Goal: Check status

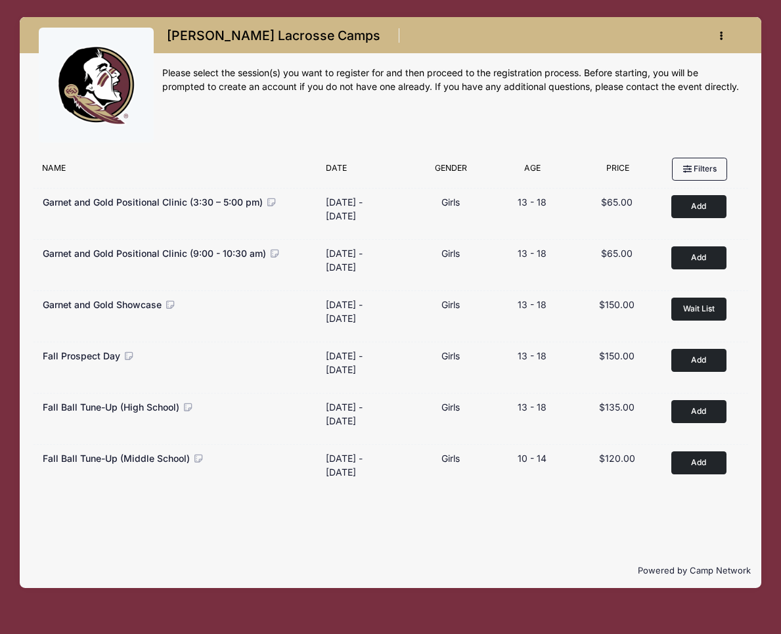
click at [723, 36] on icon "button" at bounding box center [725, 36] width 11 height 0
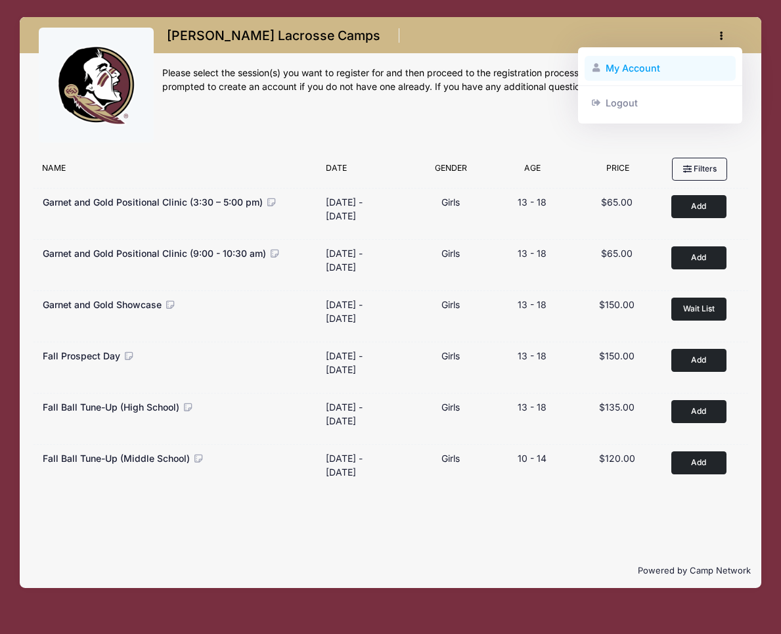
click at [640, 65] on link "My Account" at bounding box center [660, 68] width 152 height 25
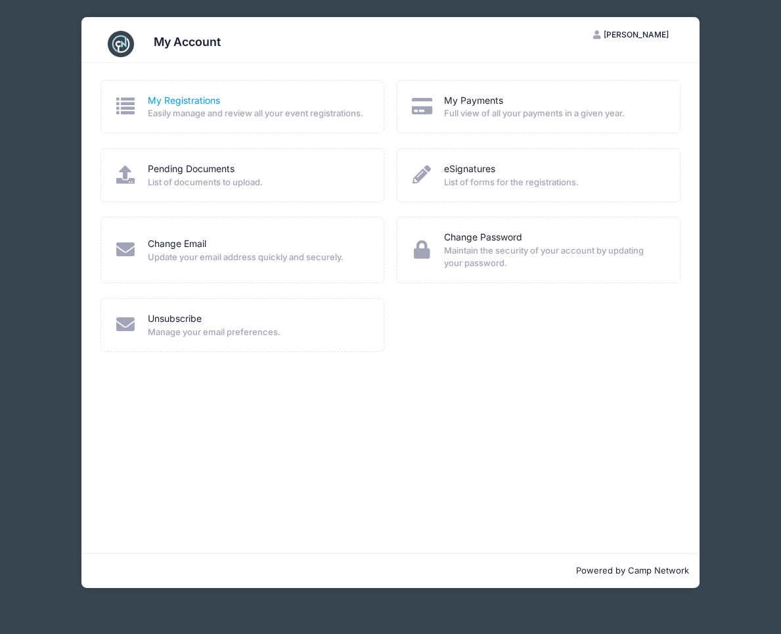
click at [196, 106] on link "My Registrations" at bounding box center [184, 101] width 72 height 14
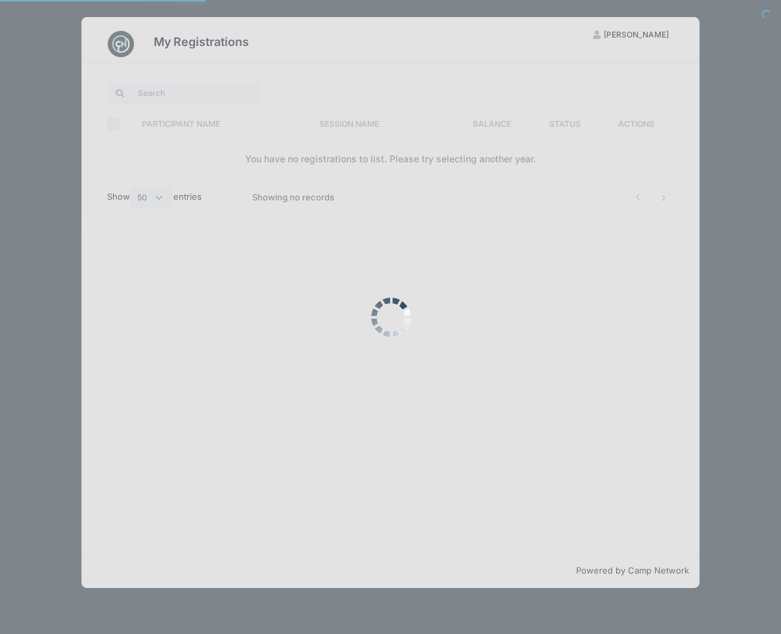
select select "50"
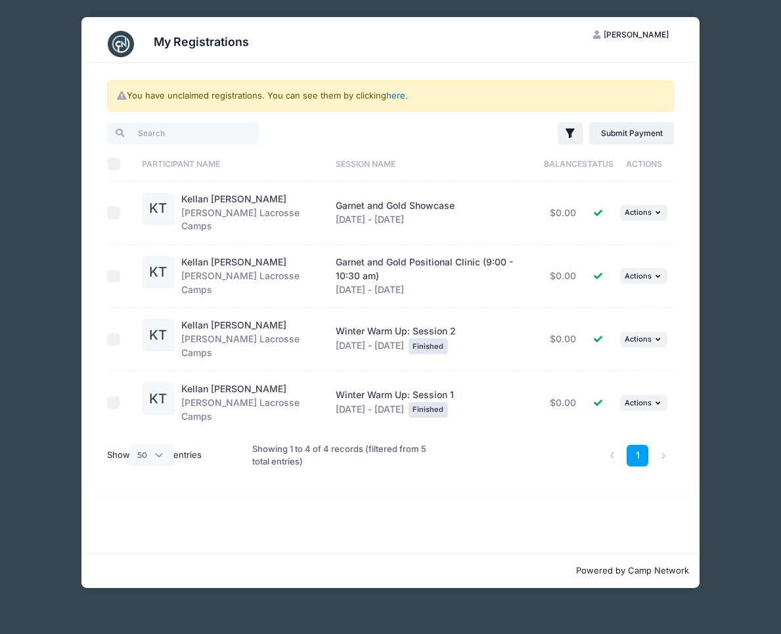
click at [399, 94] on link "here" at bounding box center [395, 95] width 19 height 11
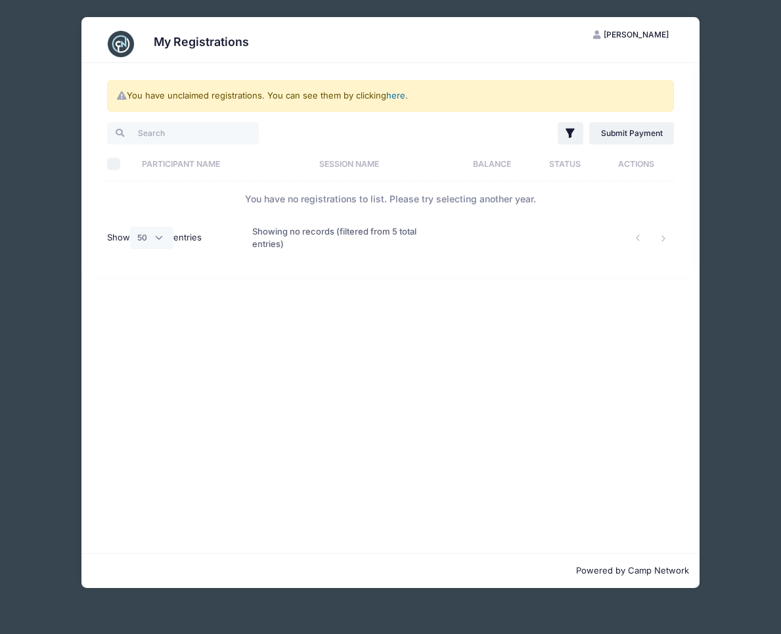
click at [399, 94] on link "here" at bounding box center [395, 95] width 19 height 11
click at [396, 95] on link "here" at bounding box center [395, 95] width 19 height 11
click at [573, 131] on icon "button" at bounding box center [569, 133] width 9 height 9
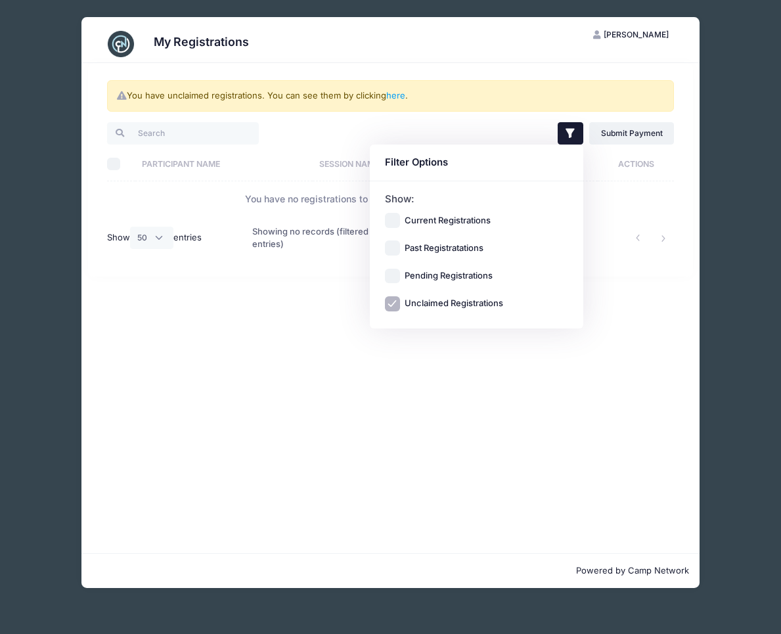
click at [395, 217] on input "Current Registrations" at bounding box center [392, 220] width 15 height 15
checkbox input "true"
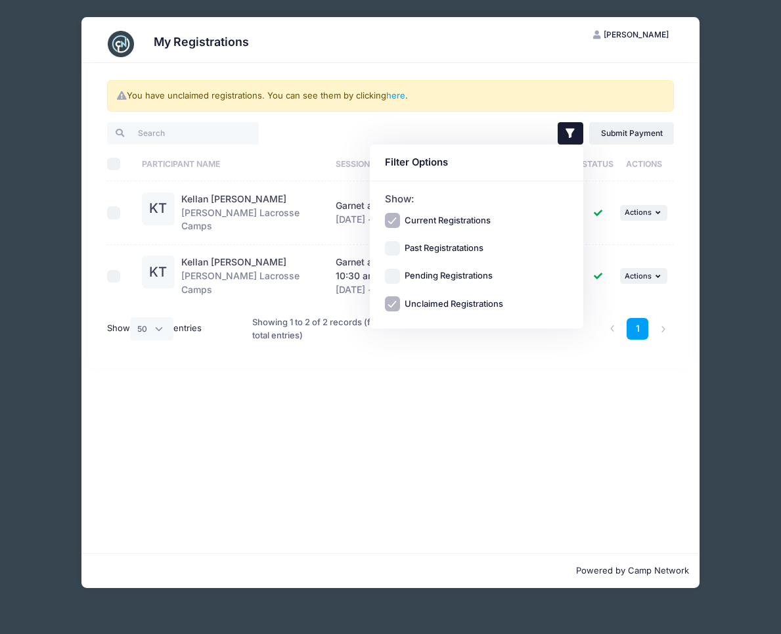
click at [393, 302] on input "Unclaimed Registrations" at bounding box center [392, 303] width 15 height 15
checkbox input "false"
click at [395, 273] on input "Pending Registrations" at bounding box center [392, 276] width 15 height 15
checkbox input "true"
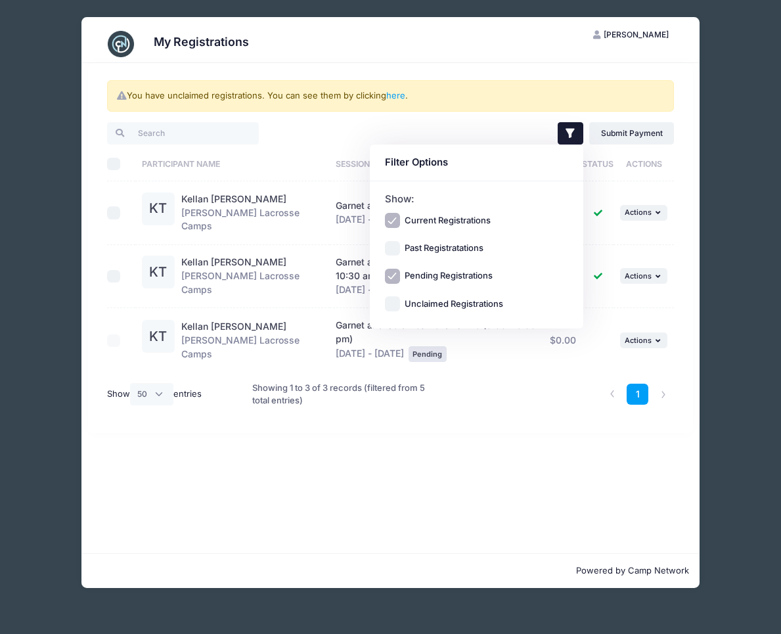
click at [394, 251] on input "Past Registratations" at bounding box center [392, 248] width 15 height 15
checkbox input "true"
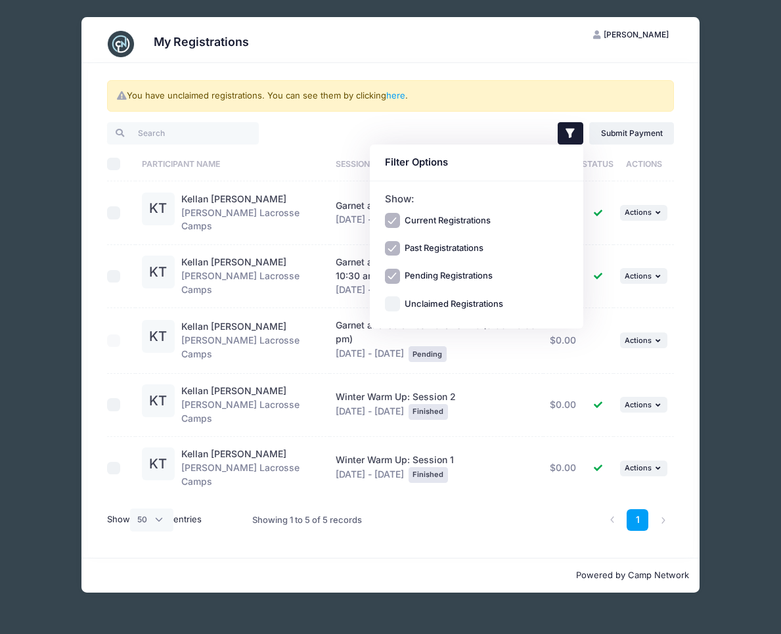
click at [290, 374] on td "KT Kellan [PERSON_NAME] [PERSON_NAME] Lacrosse Camps" at bounding box center [232, 405] width 194 height 63
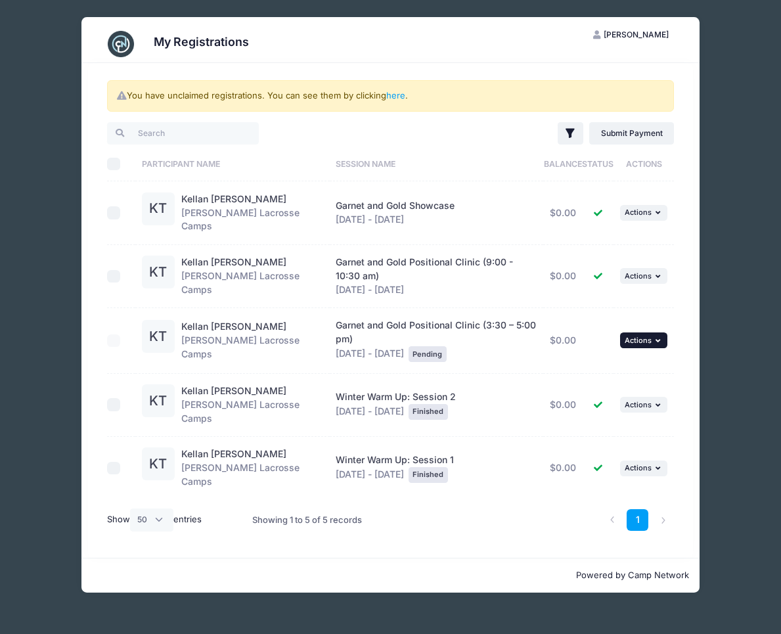
click at [640, 332] on button "... Actions" at bounding box center [643, 340] width 47 height 16
click at [488, 345] on div "Garnet and Gold Positional Clinic (3:30 – 5:00 pm) [DATE] - [DATE] Pending" at bounding box center [436, 339] width 201 height 43
click at [650, 214] on span "Actions" at bounding box center [638, 212] width 27 height 9
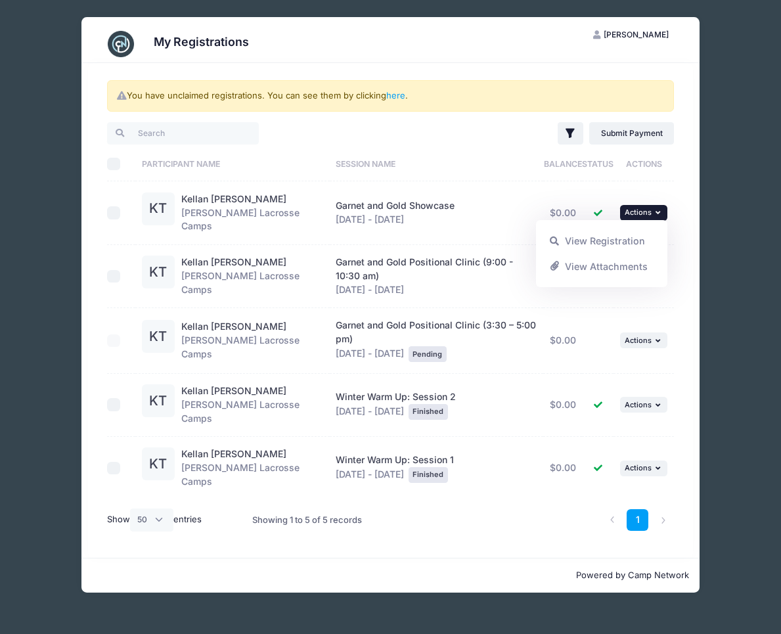
click at [420, 182] on td "Garnet and Gold Showcase [DATE] - [DATE]" at bounding box center [436, 212] width 213 height 63
click at [39, 66] on div "My Registrations TT [PERSON_NAME] My Account Logout You have unclaimed registra…" at bounding box center [390, 304] width 741 height 609
